Goal: Book appointment/travel/reservation

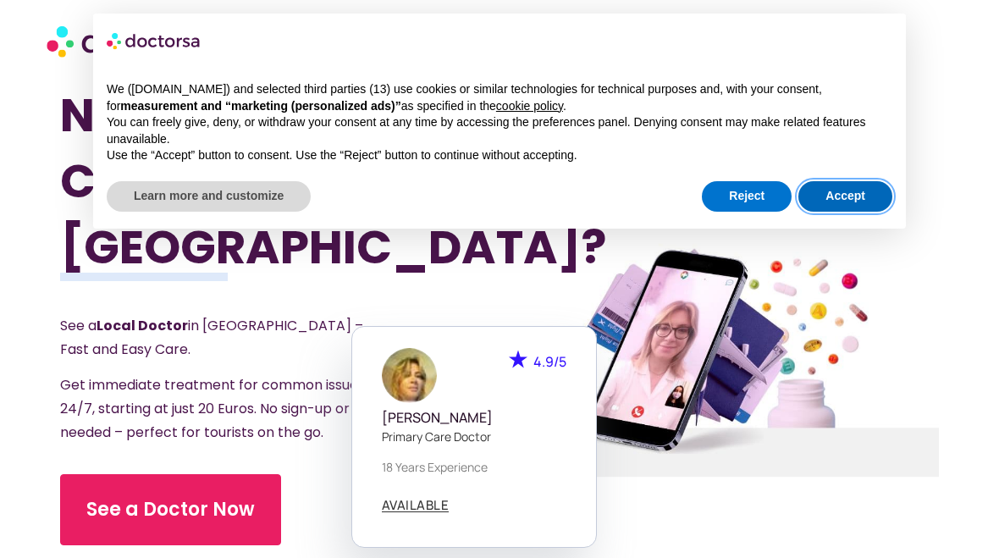
click at [818, 195] on button "Accept" at bounding box center [845, 196] width 94 height 30
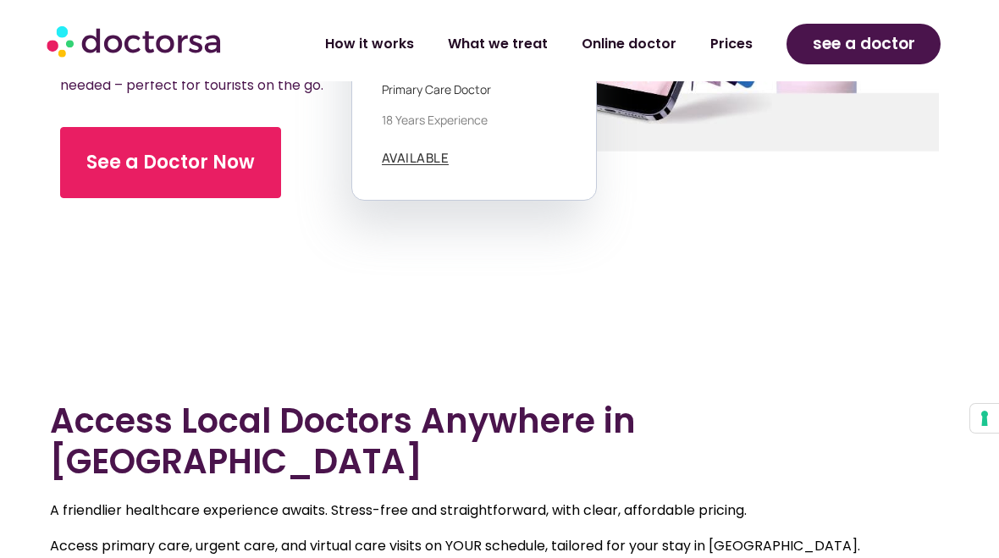
scroll to position [391, 0]
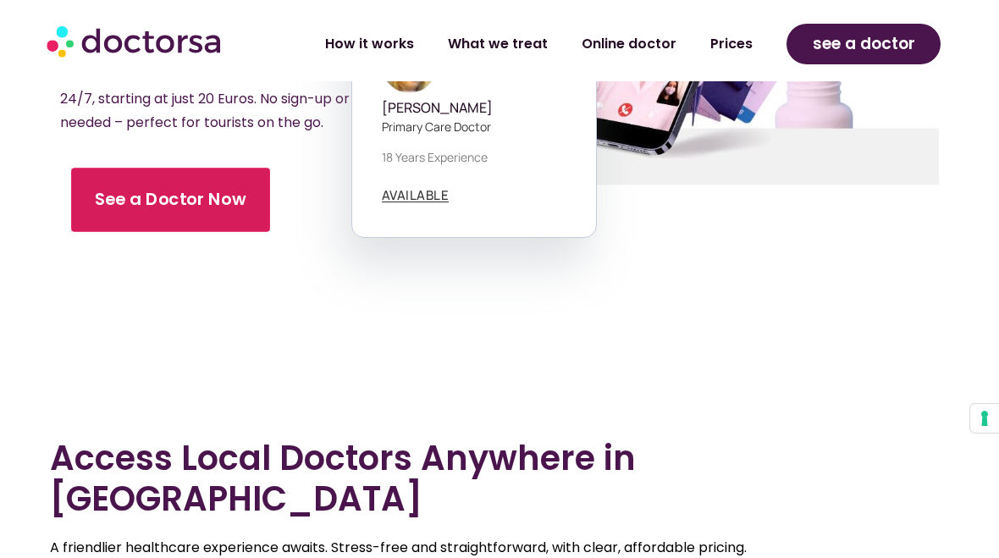
click at [189, 220] on link "See a Doctor Now" at bounding box center [170, 200] width 199 height 64
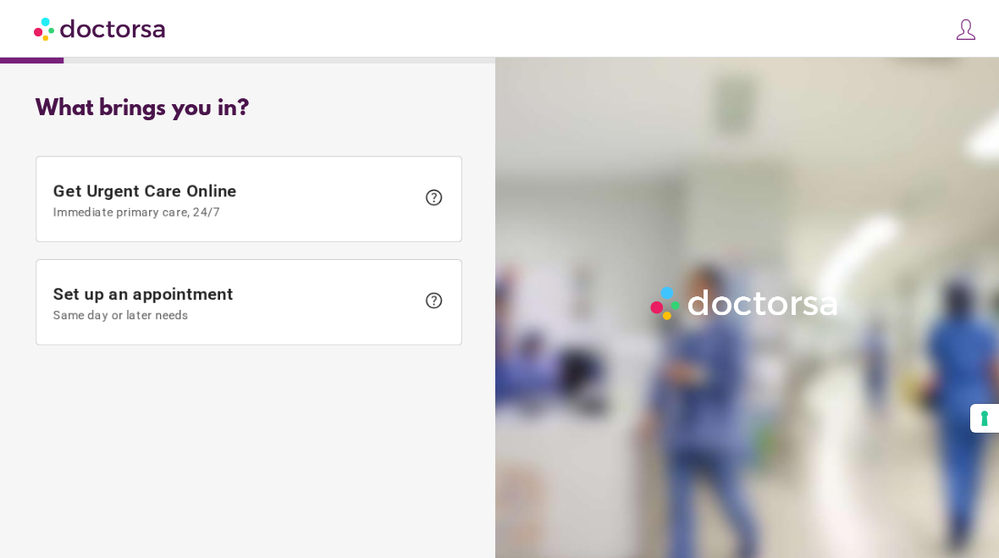
click at [322, 324] on span at bounding box center [248, 302] width 425 height 85
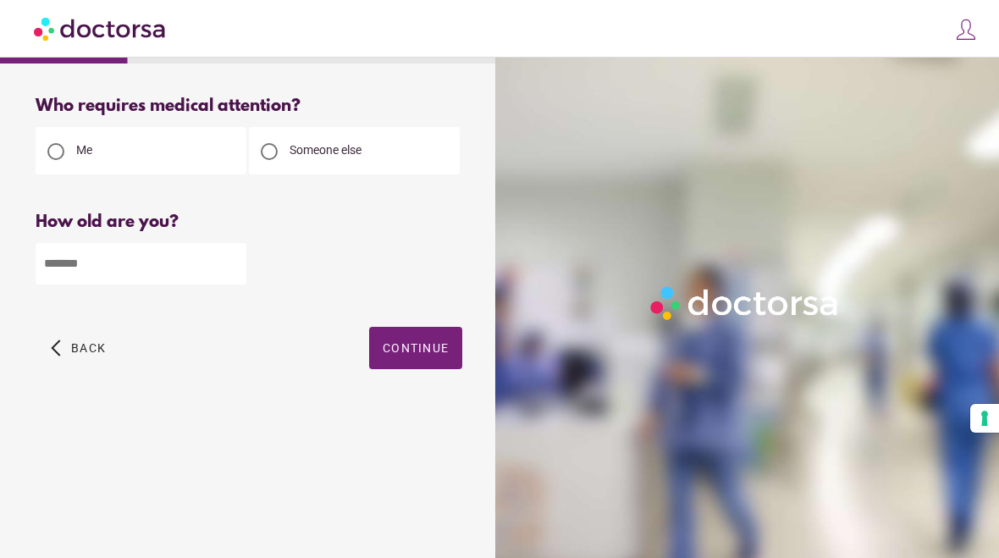
click at [176, 272] on input "number" at bounding box center [141, 263] width 211 height 41
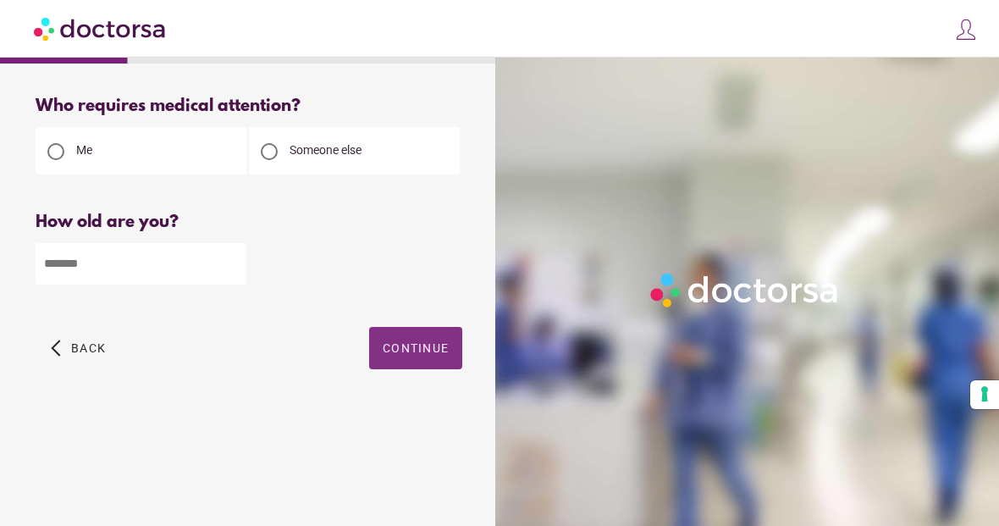
type input "**"
click at [388, 331] on span "button" at bounding box center [415, 348] width 93 height 42
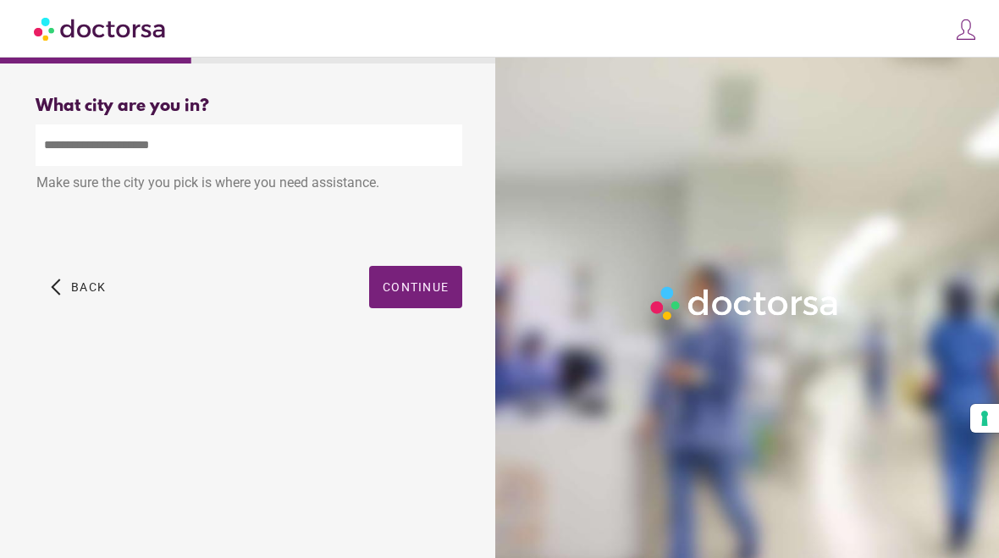
click at [239, 155] on input "text" at bounding box center [249, 144] width 427 height 41
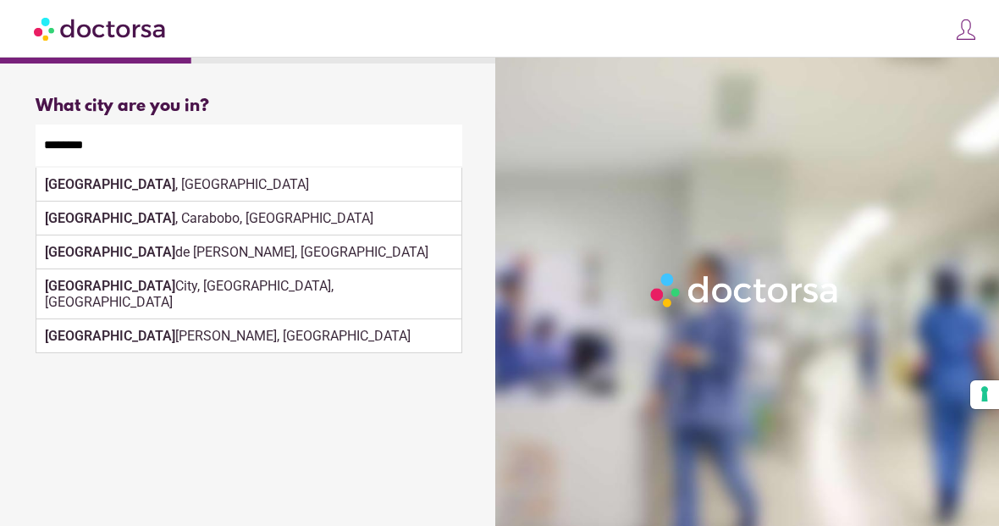
click at [236, 199] on div "[GEOGRAPHIC_DATA] , [GEOGRAPHIC_DATA]" at bounding box center [248, 185] width 425 height 34
type input "**********"
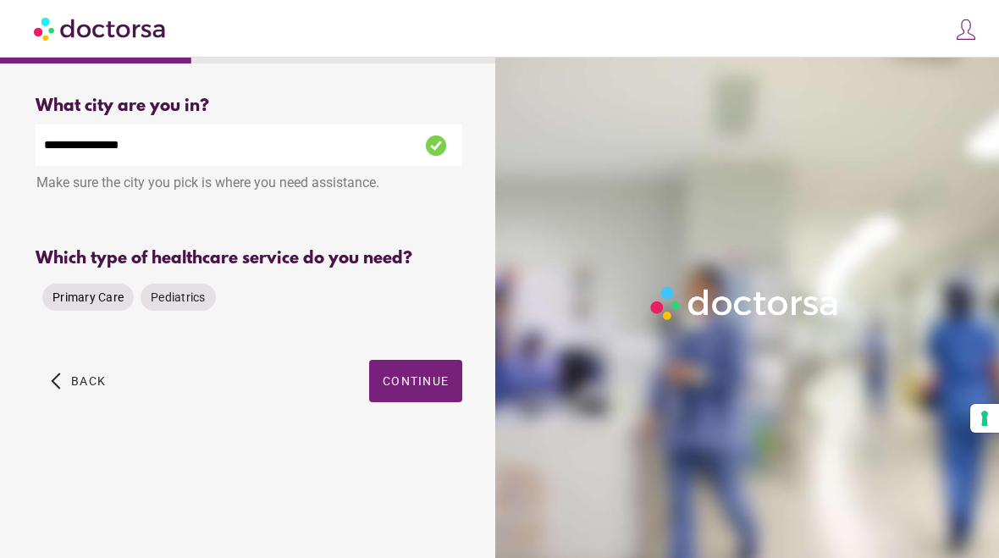
click at [105, 304] on span "Primary Care" at bounding box center [87, 297] width 71 height 14
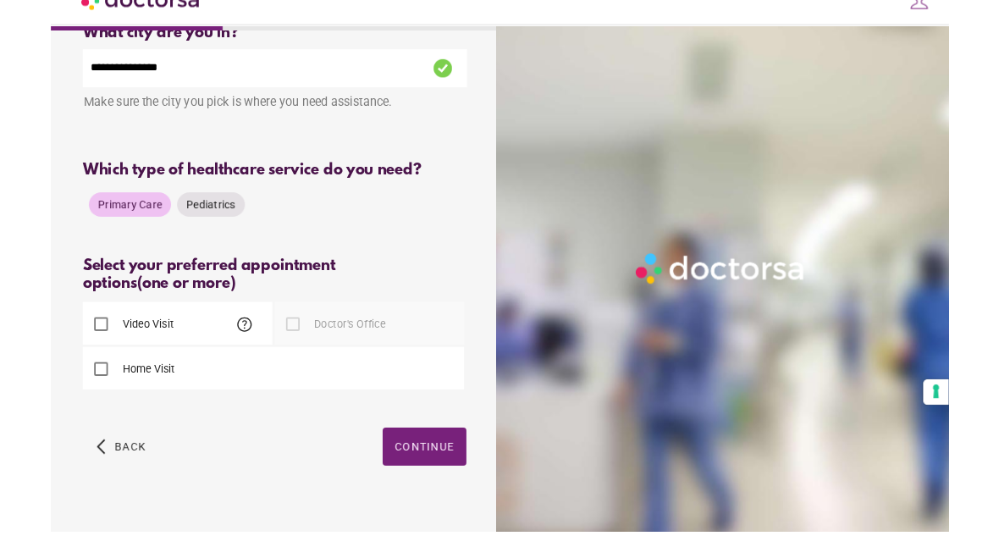
scroll to position [81, 0]
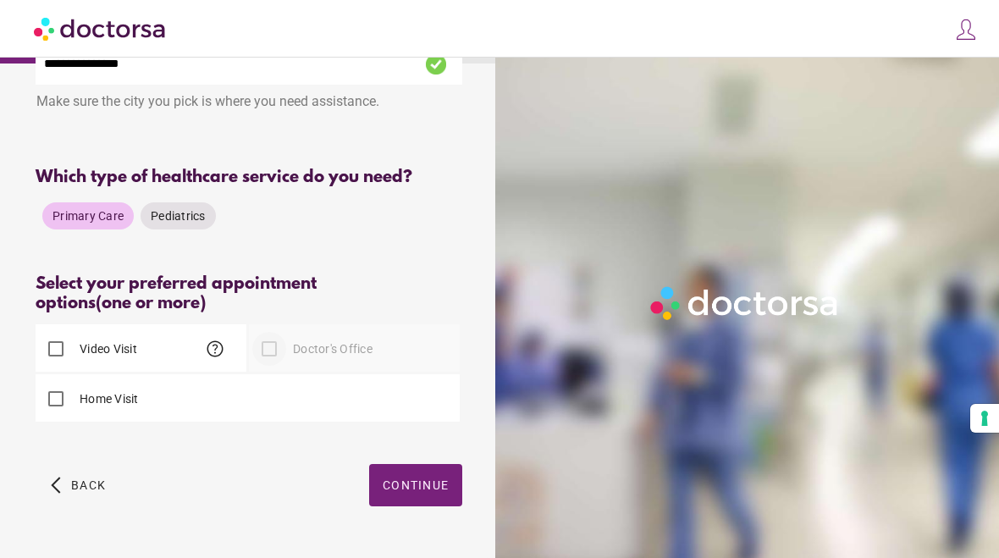
click at [268, 359] on div at bounding box center [269, 349] width 34 height 34
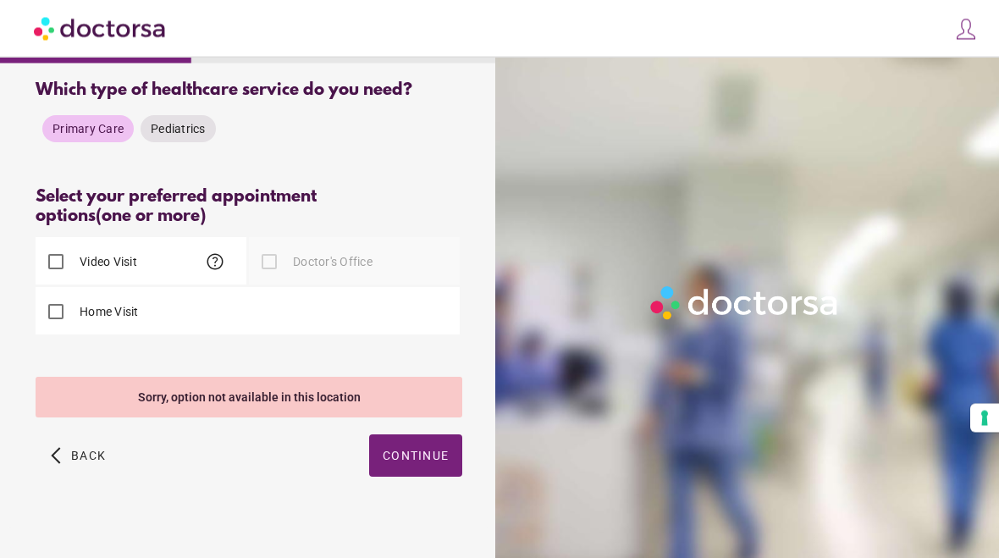
scroll to position [189, 0]
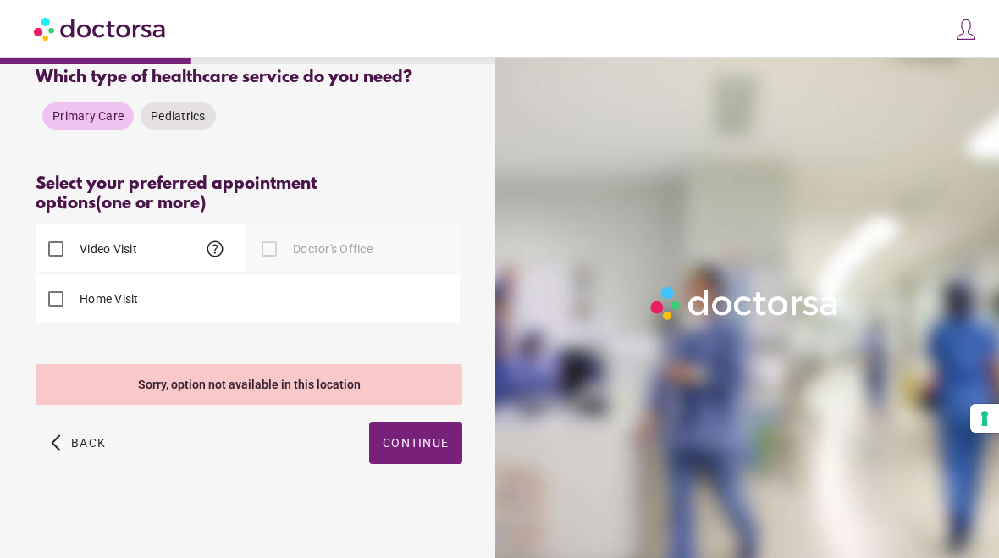
click at [205, 251] on span "help" at bounding box center [215, 249] width 20 height 20
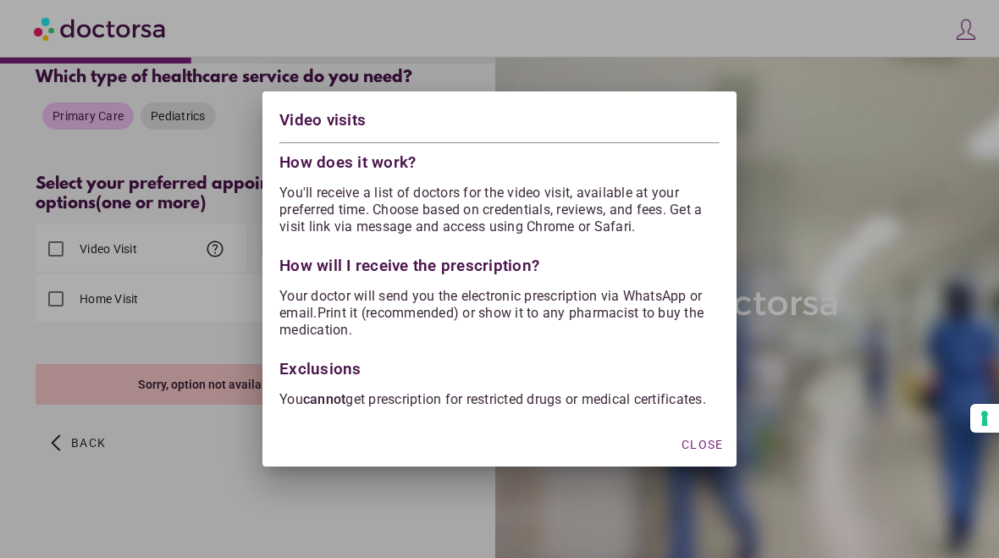
click at [232, 453] on div at bounding box center [499, 279] width 999 height 558
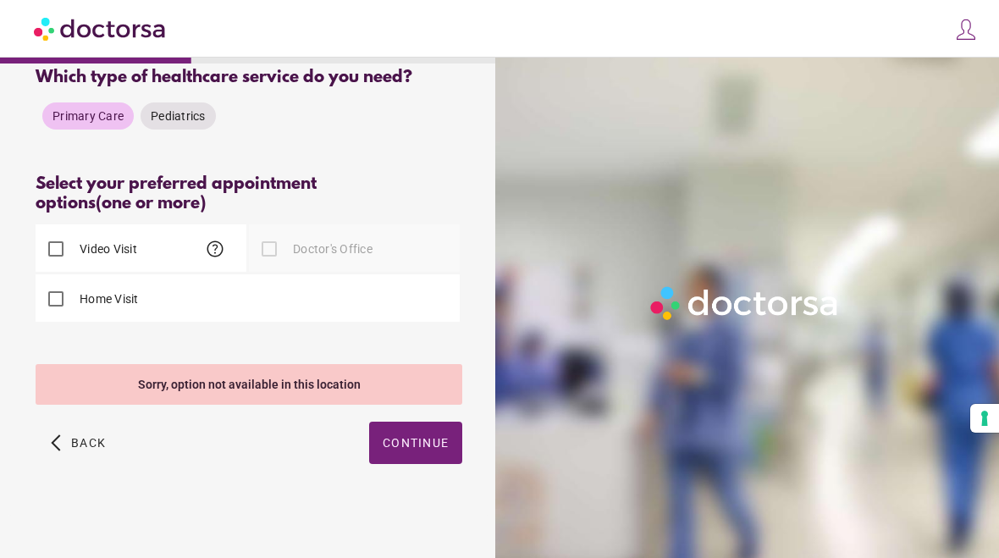
scroll to position [0, 0]
